Goal: Find specific page/section: Find specific page/section

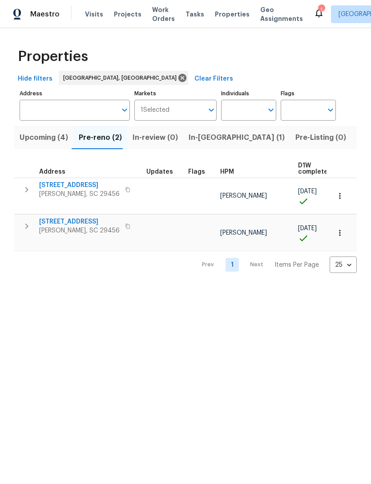
click at [227, 10] on span "Properties" at bounding box center [232, 14] width 35 height 9
click at [90, 14] on span "Visits" at bounding box center [94, 14] width 18 height 9
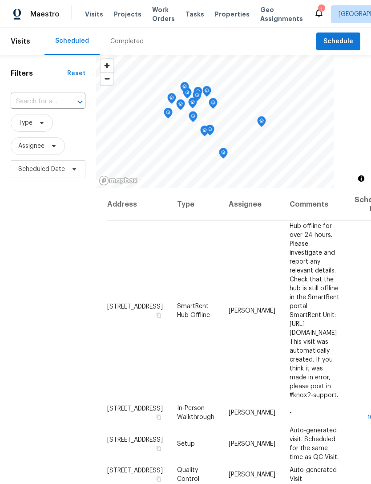
click at [218, 12] on span "Properties" at bounding box center [232, 14] width 35 height 9
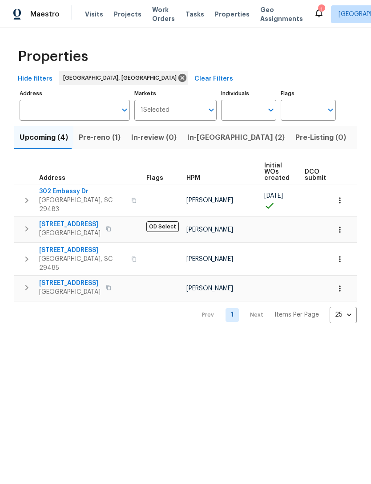
click at [196, 136] on span "In-[GEOGRAPHIC_DATA] (2)" at bounding box center [235, 137] width 97 height 12
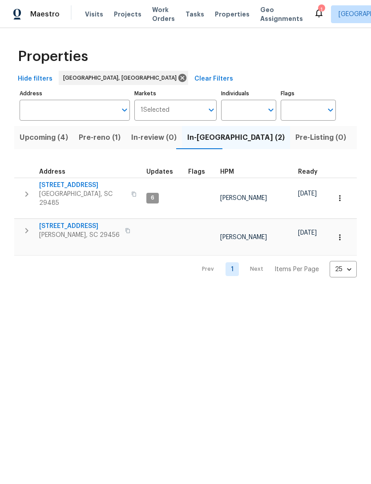
click at [100, 133] on span "Pre-reno (1)" at bounding box center [100, 137] width 42 height 12
